Goal: Information Seeking & Learning: Learn about a topic

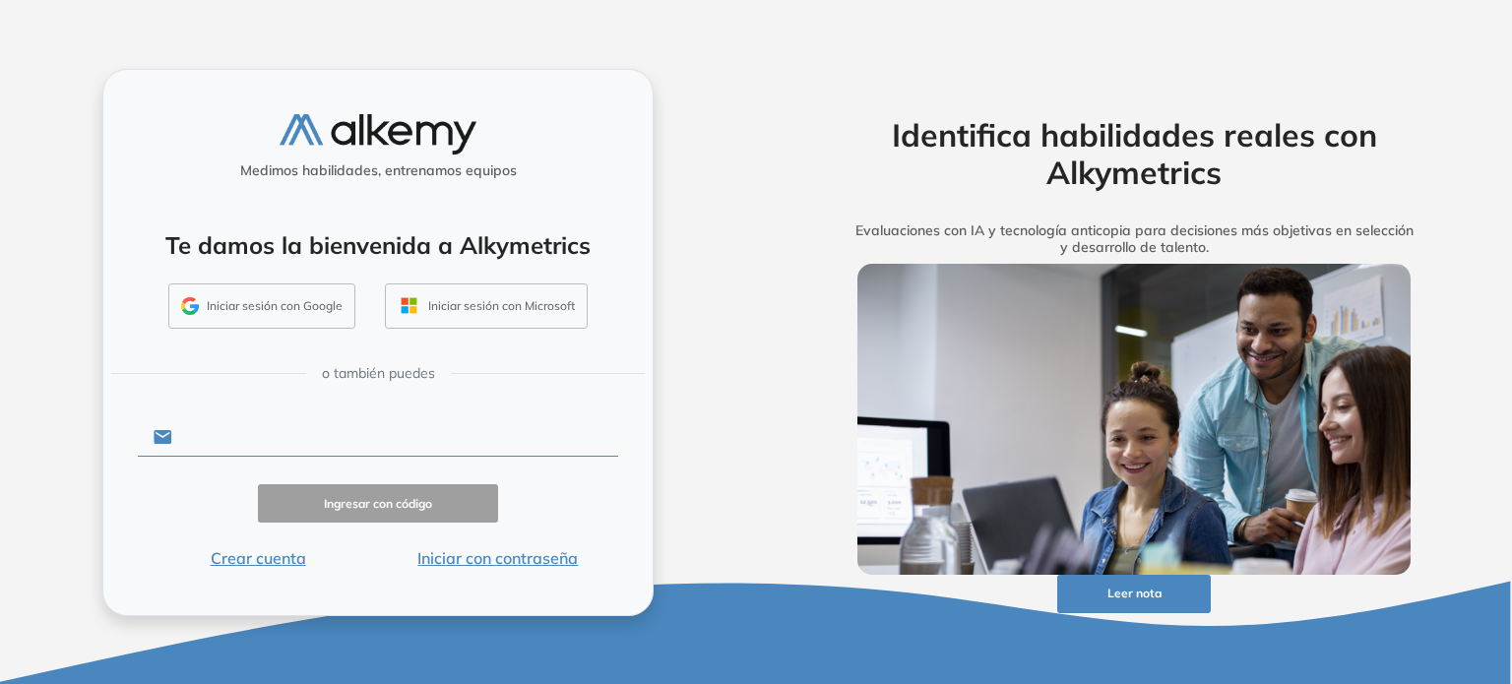
click at [381, 445] on input "text" at bounding box center [395, 436] width 446 height 37
type input "**********"
click at [409, 507] on button "Ingresar con código" at bounding box center [378, 503] width 240 height 38
click at [260, 318] on button "Iniciar sesión con Google" at bounding box center [261, 306] width 187 height 45
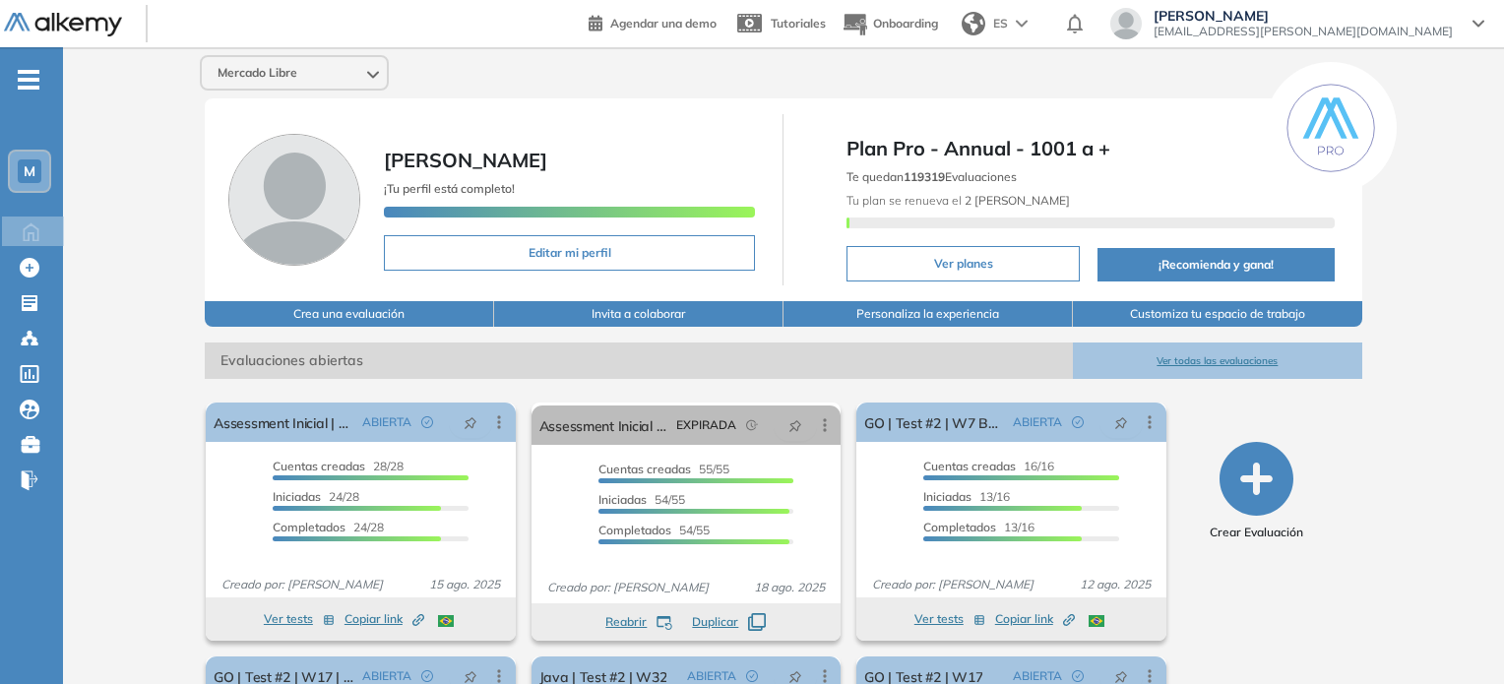
click at [33, 168] on span "M" at bounding box center [30, 171] width 12 height 16
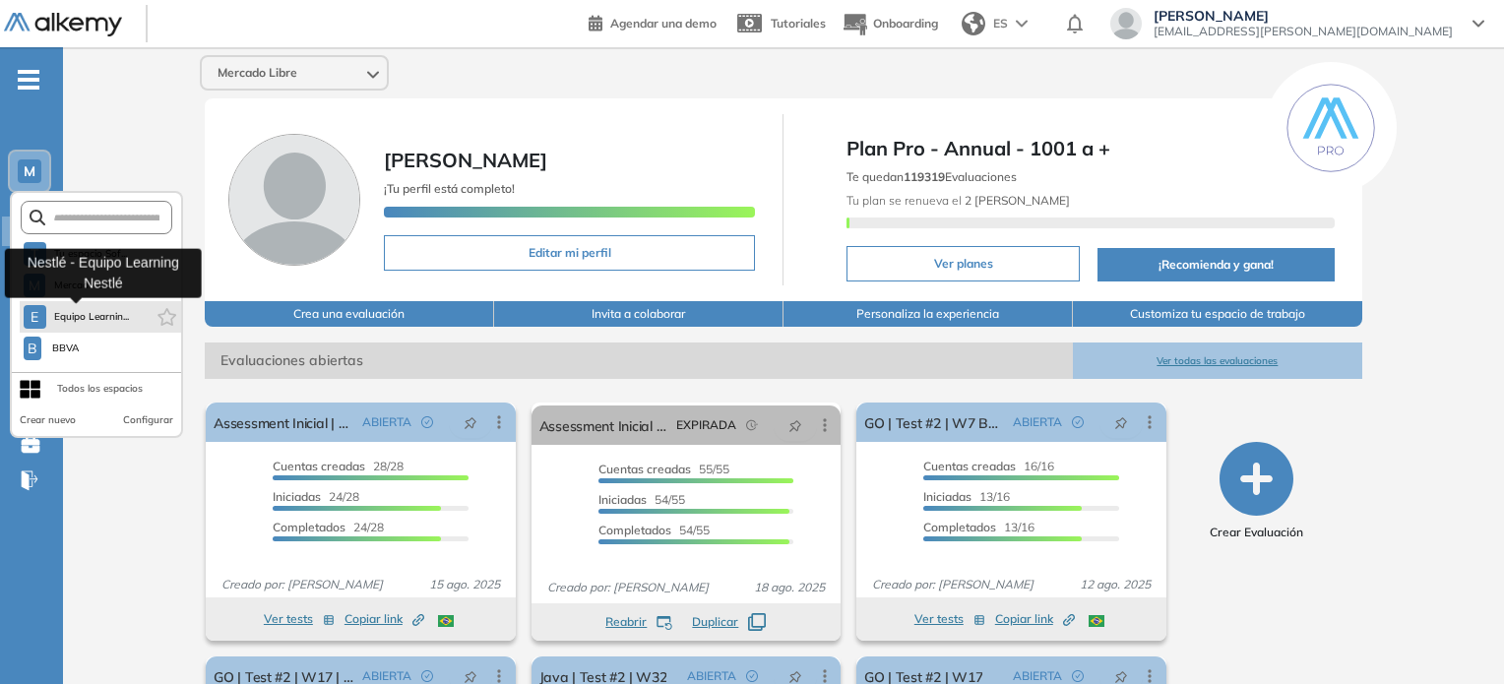
click at [106, 315] on span "Equipo Learnin..." at bounding box center [92, 317] width 76 height 16
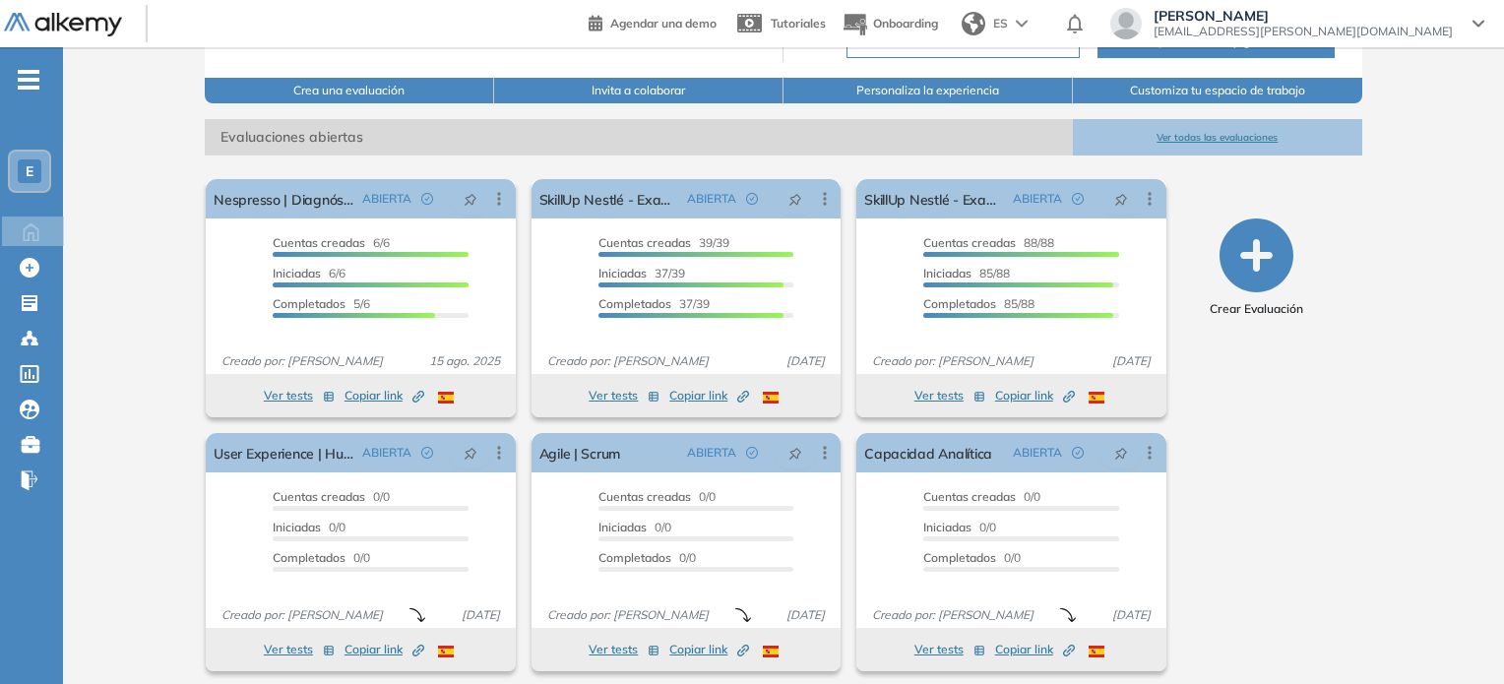
scroll to position [232, 0]
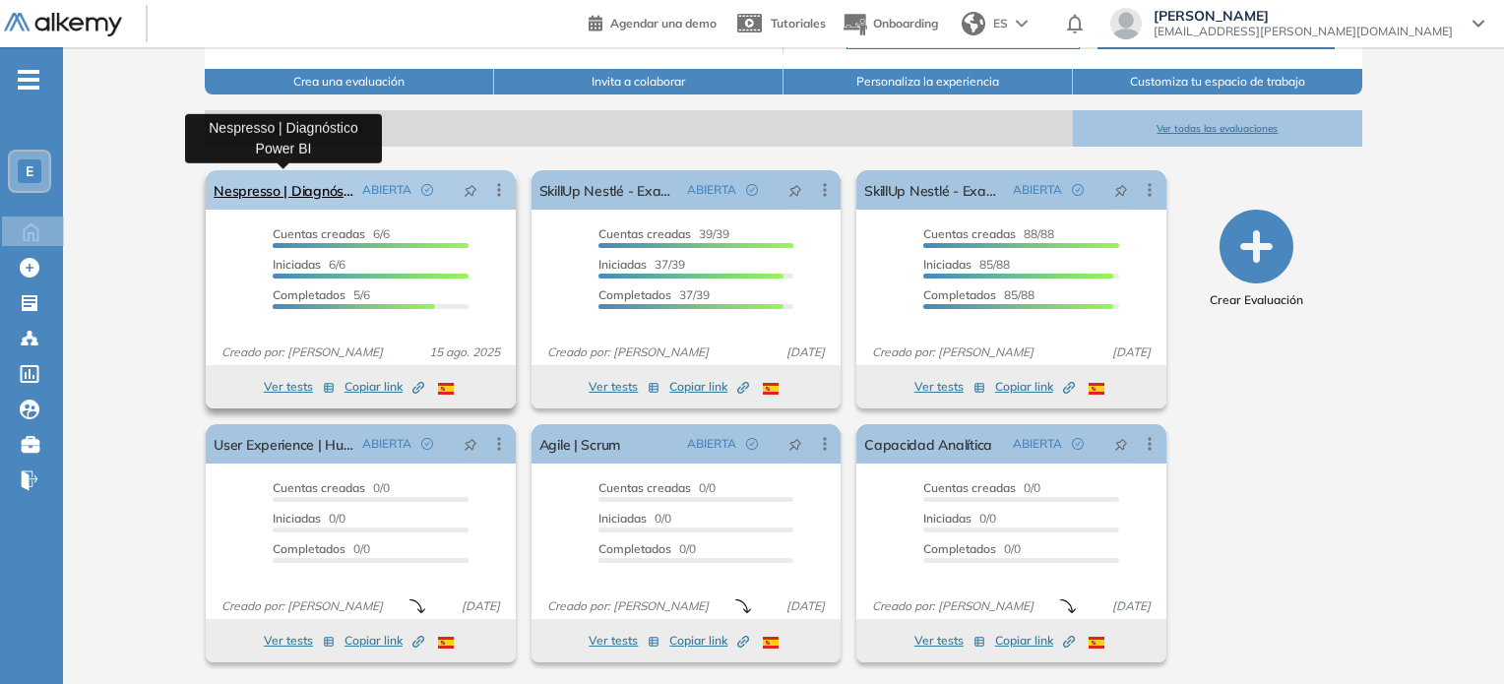
click at [323, 180] on link "Nespresso | Diagnóstico Power BI" at bounding box center [284, 189] width 140 height 39
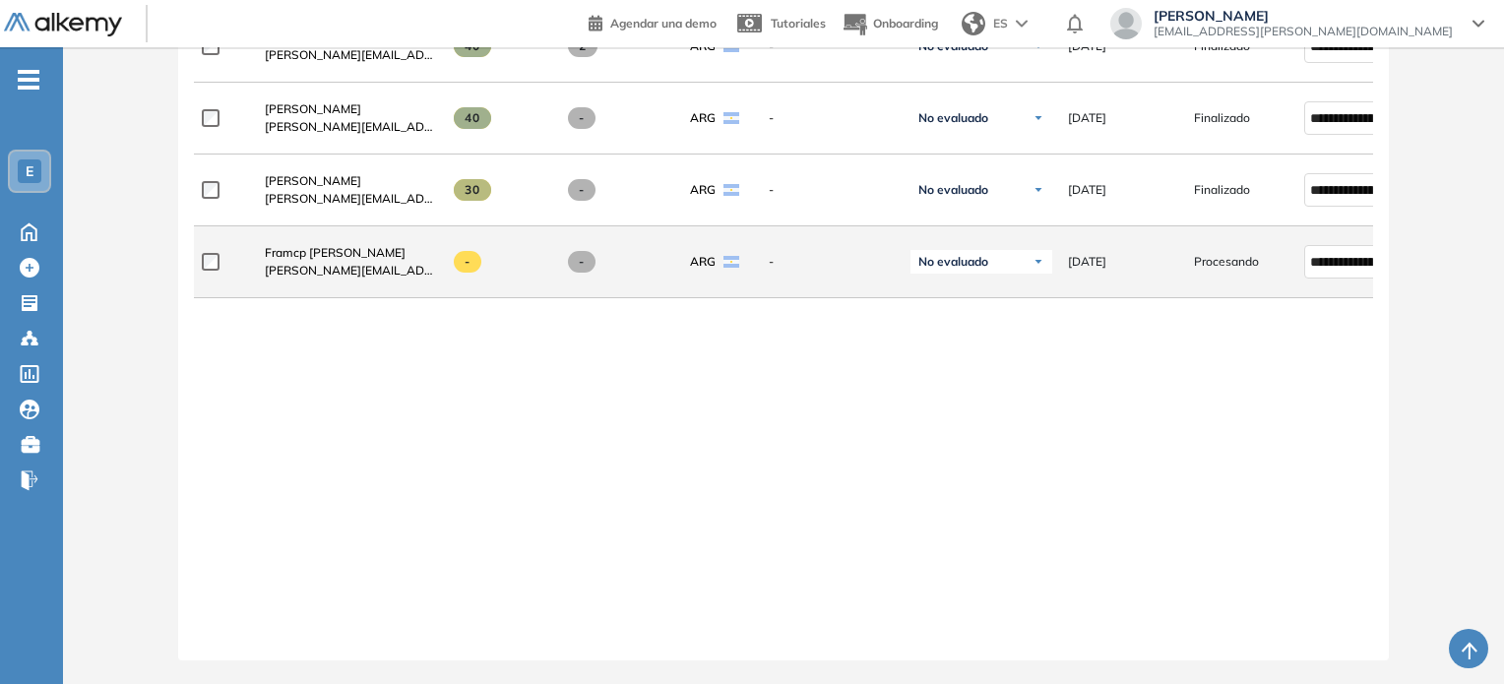
scroll to position [590, 0]
